Goal: Transaction & Acquisition: Purchase product/service

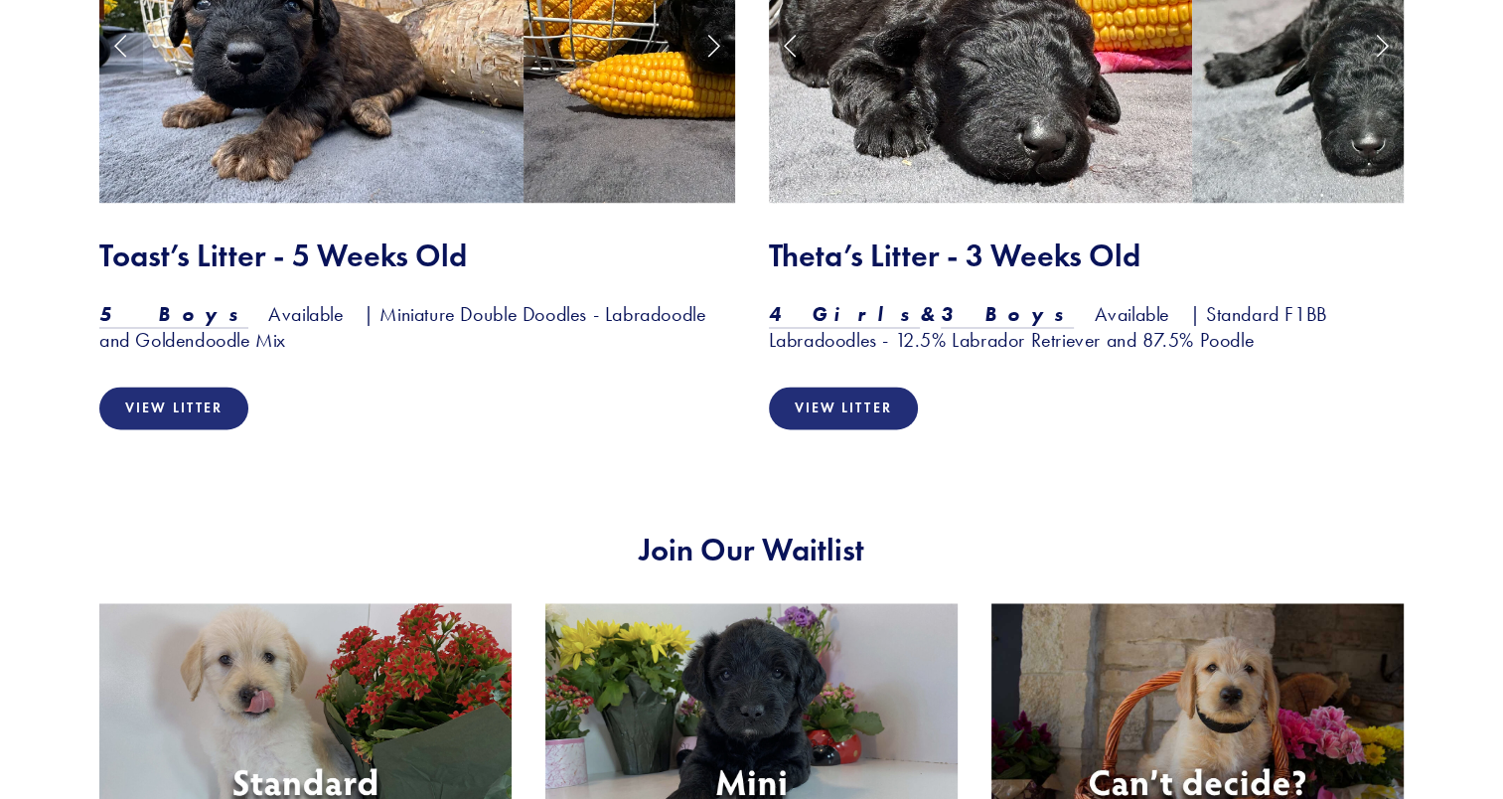
scroll to position [3063, 0]
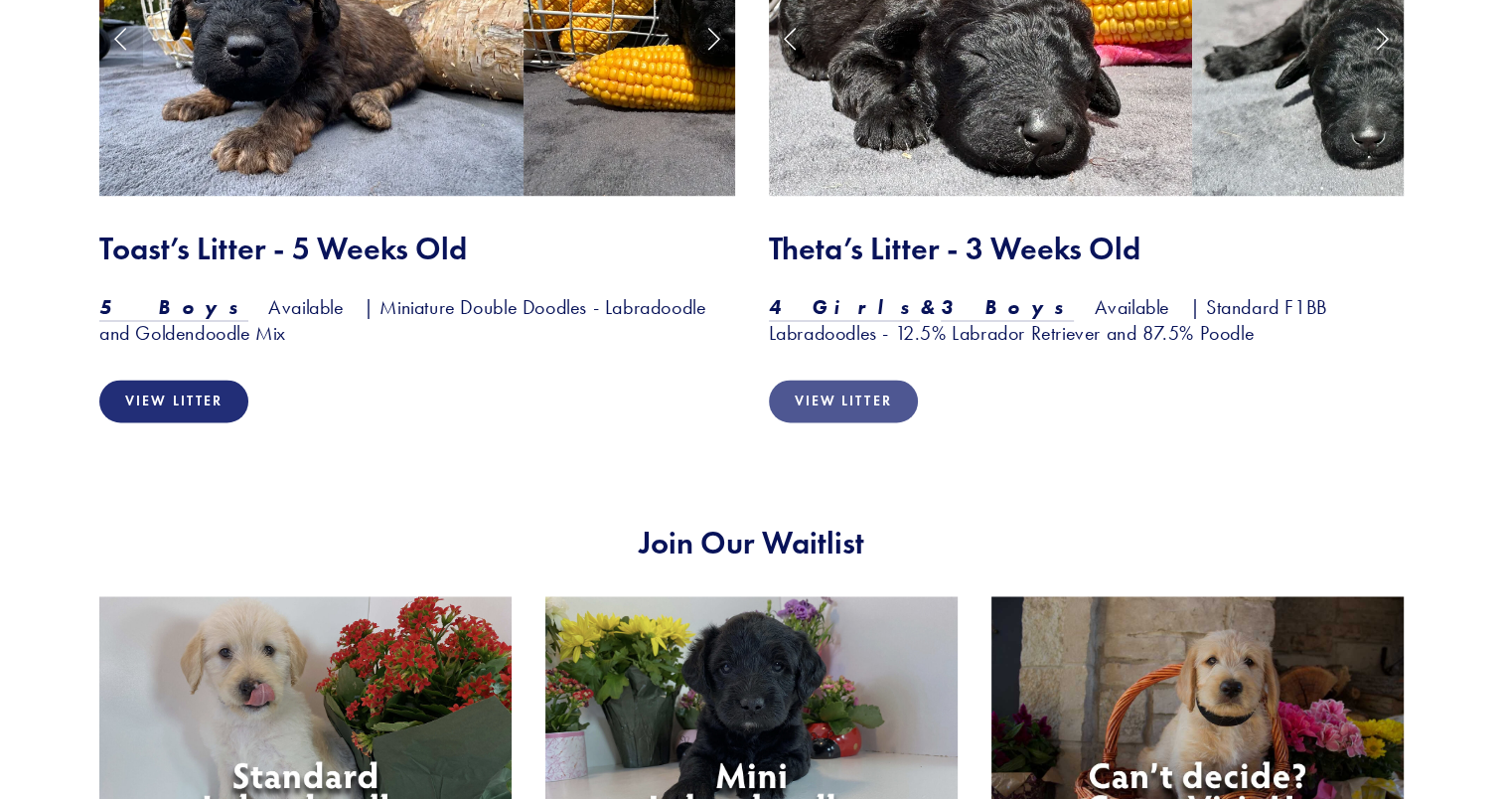
click at [884, 379] on link "View Litter" at bounding box center [843, 400] width 149 height 43
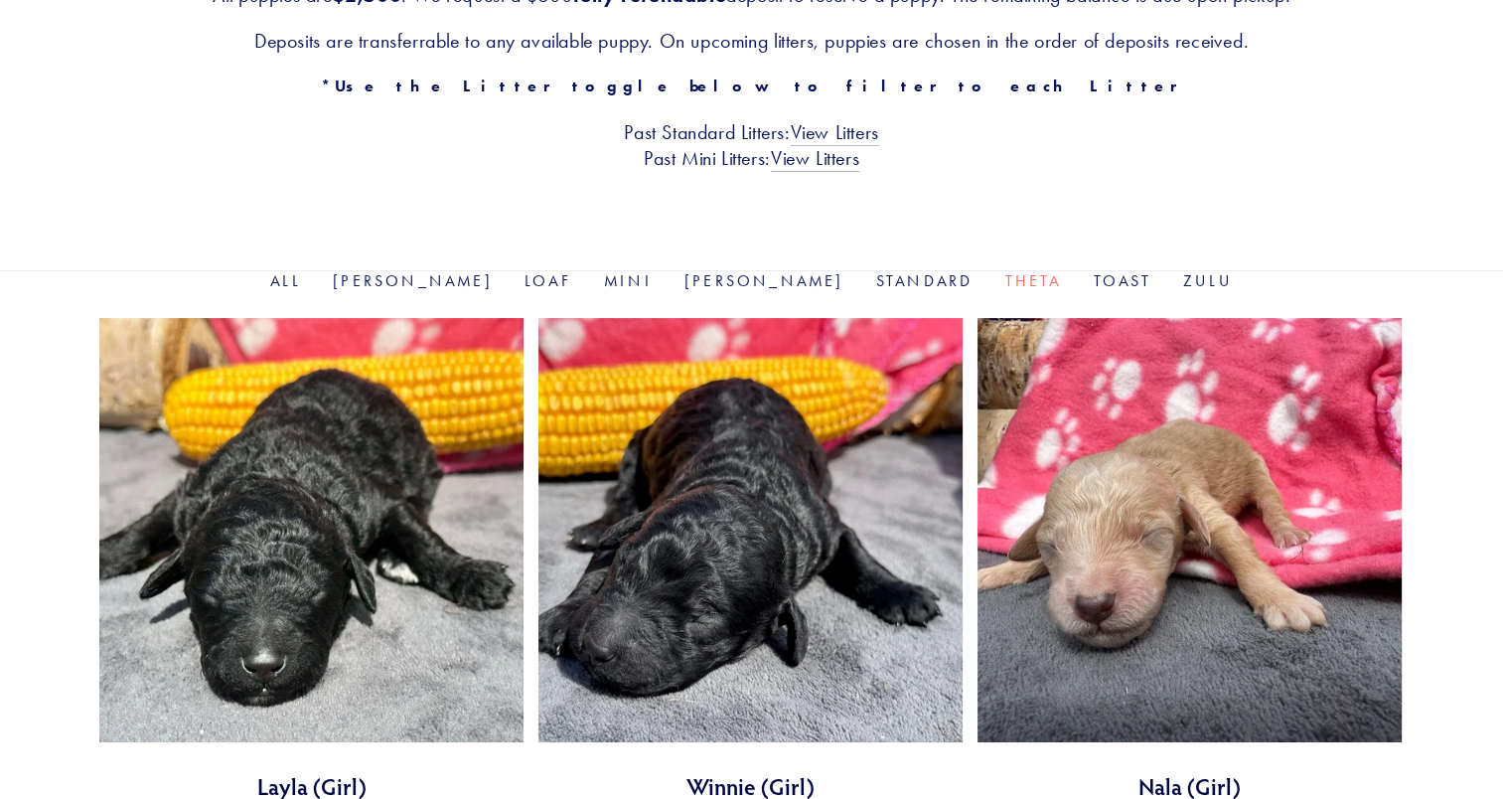
scroll to position [474, 0]
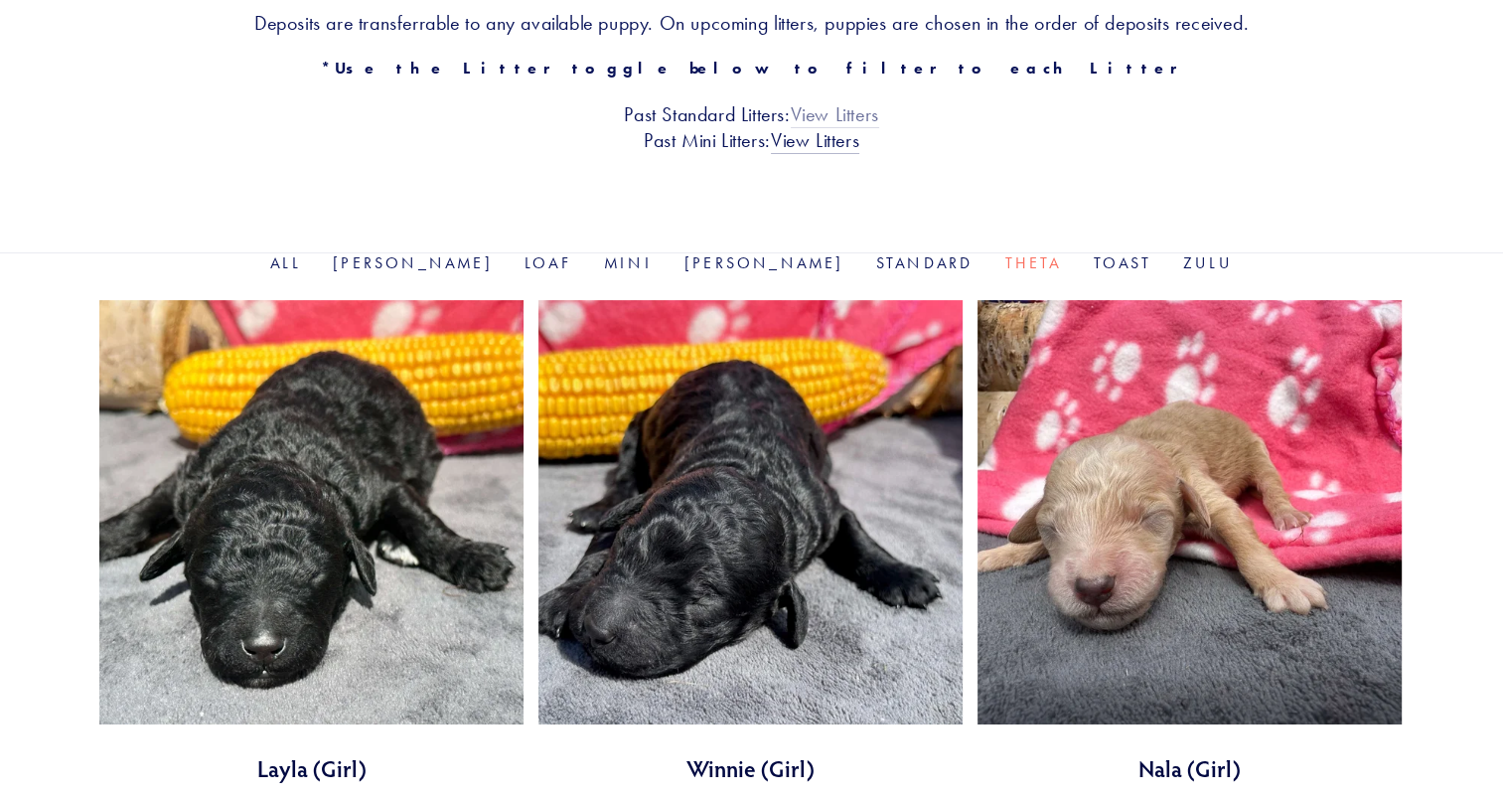
click at [873, 112] on link "View Litters" at bounding box center [835, 115] width 88 height 26
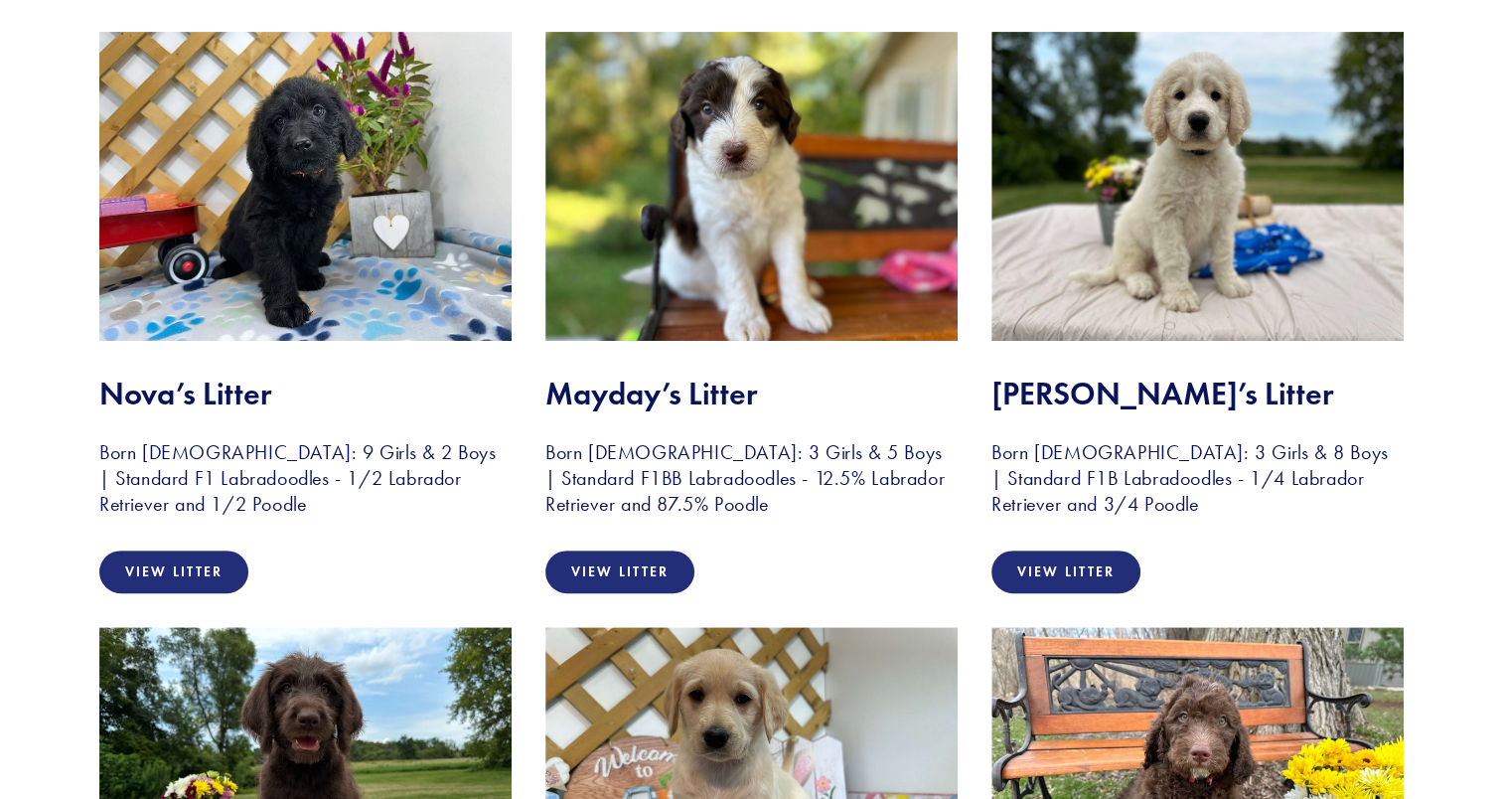
scroll to position [437, 0]
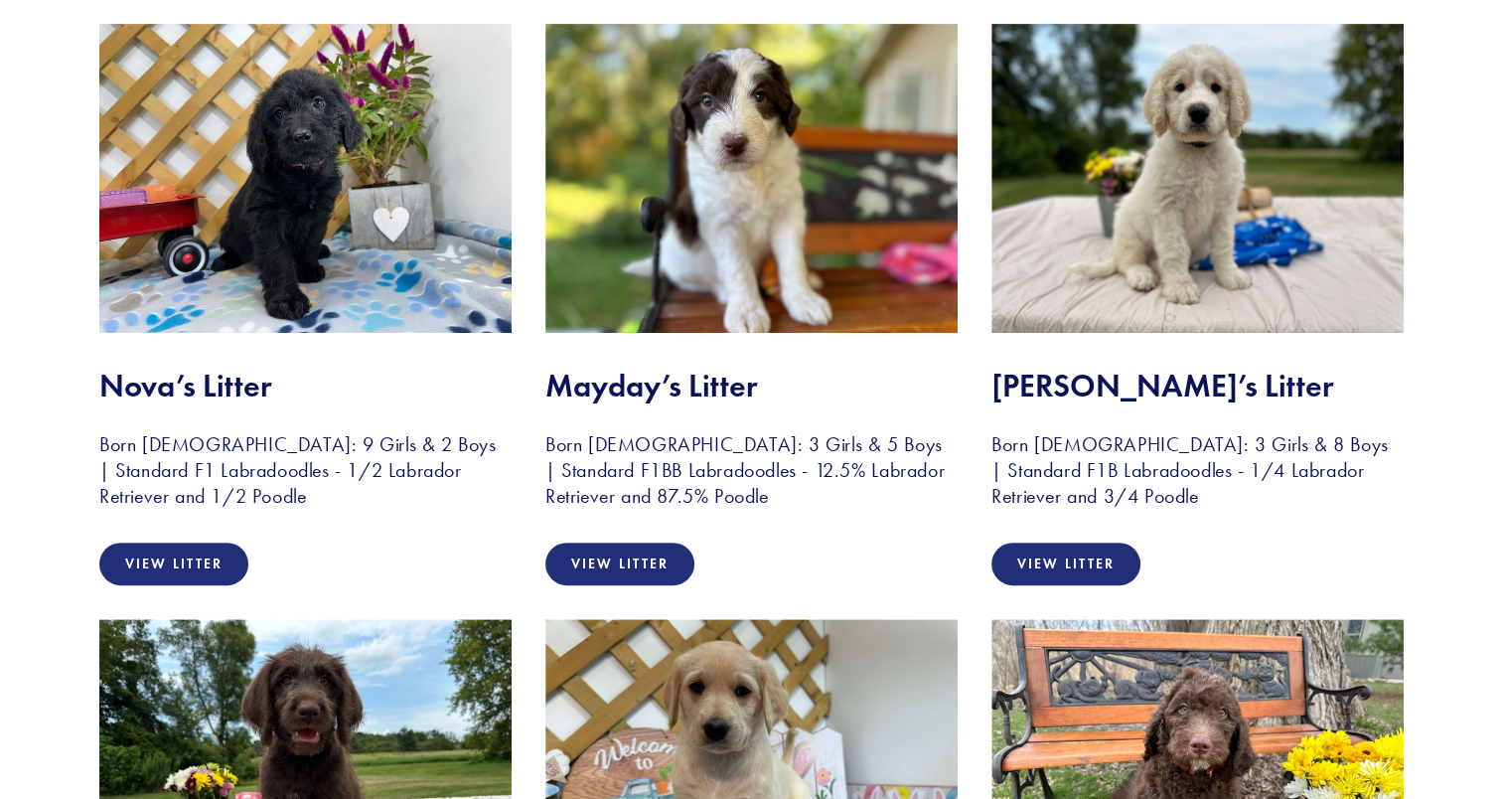
click at [777, 286] on img at bounding box center [751, 178] width 412 height 309
click at [615, 556] on link "View Litter" at bounding box center [619, 563] width 149 height 43
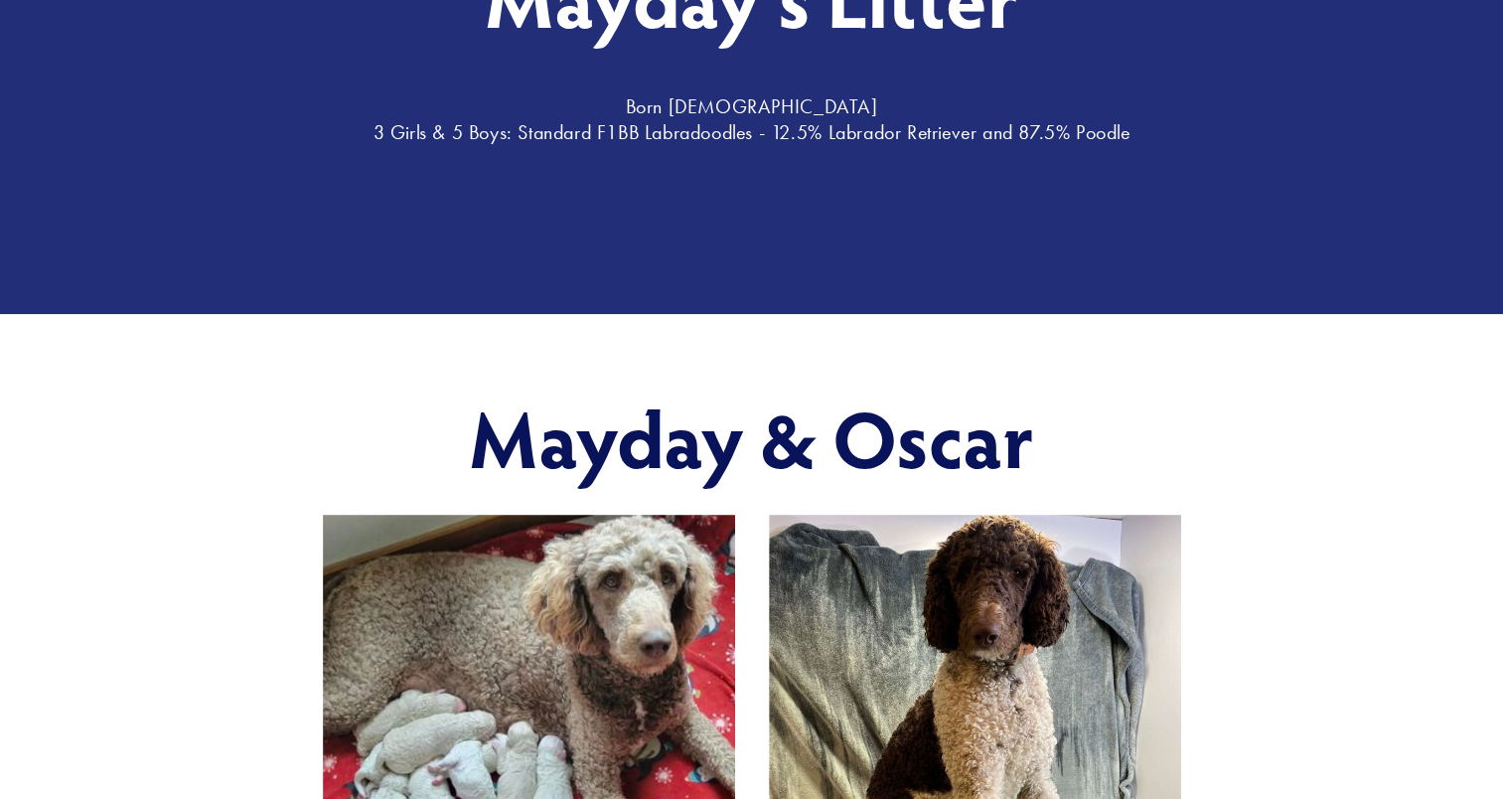
scroll to position [117, 0]
